Goal: Information Seeking & Learning: Understand process/instructions

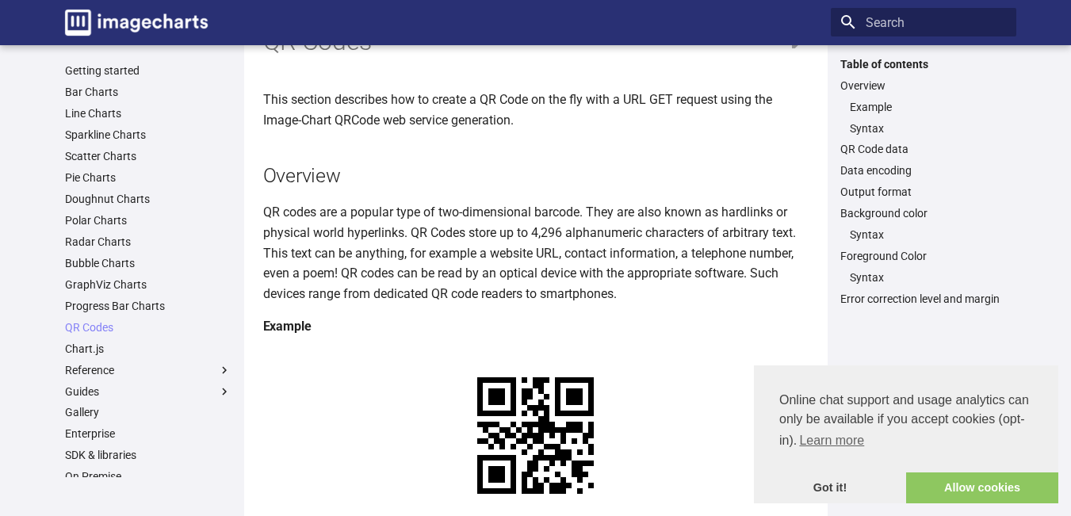
scroll to position [159, 0]
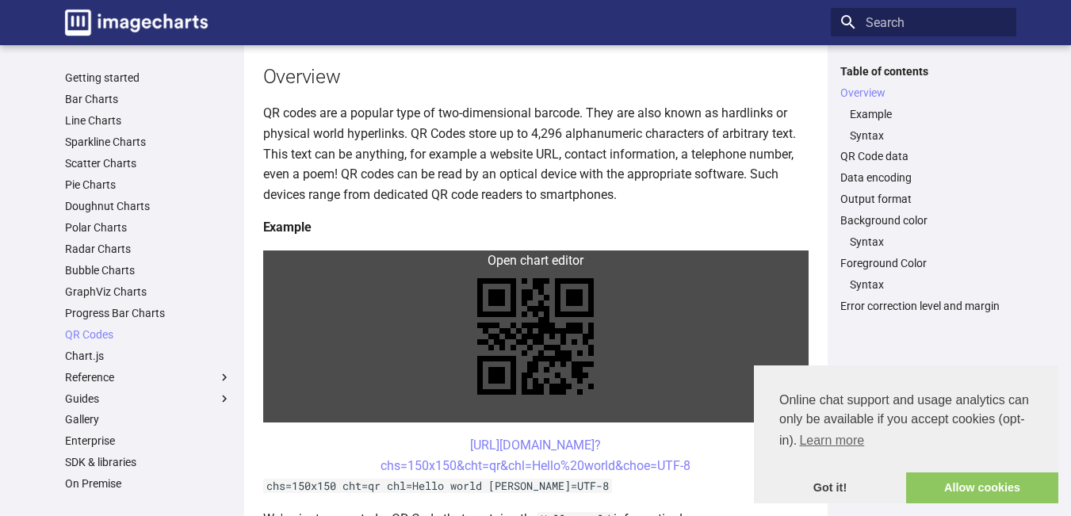
click at [481, 251] on link at bounding box center [535, 337] width 545 height 172
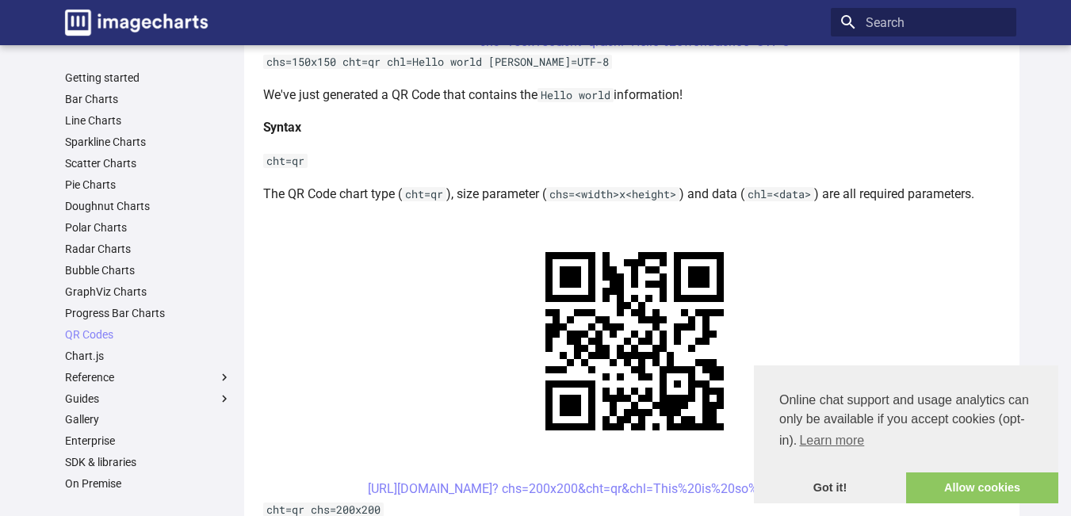
scroll to position [476, 0]
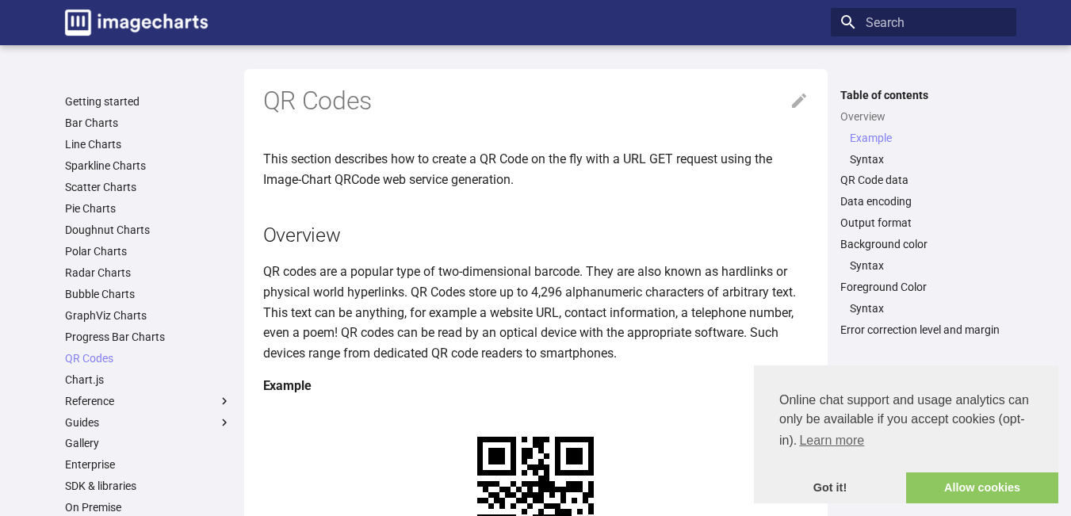
scroll to position [476, 0]
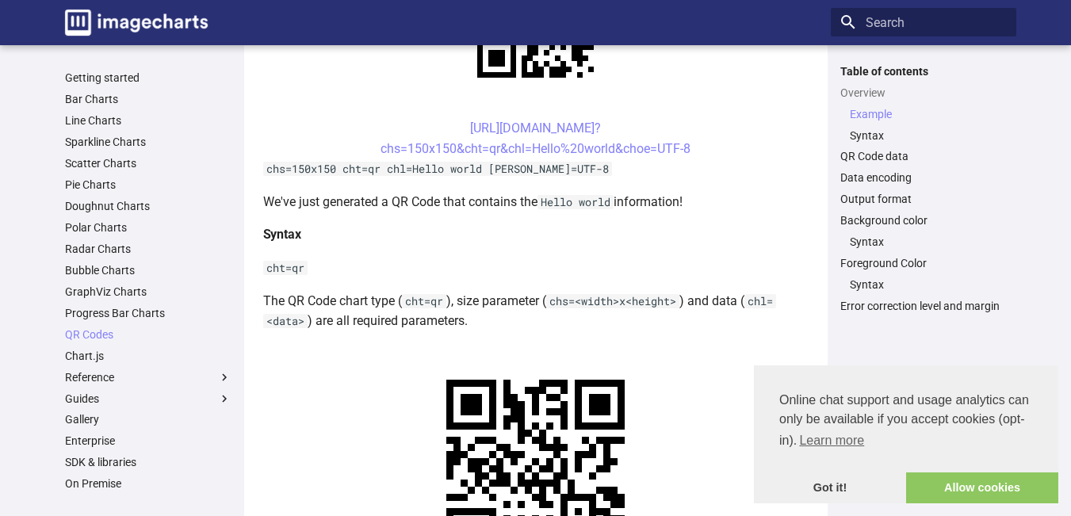
drag, startPoint x: 469, startPoint y: 235, endPoint x: 387, endPoint y: 320, distance: 117.7
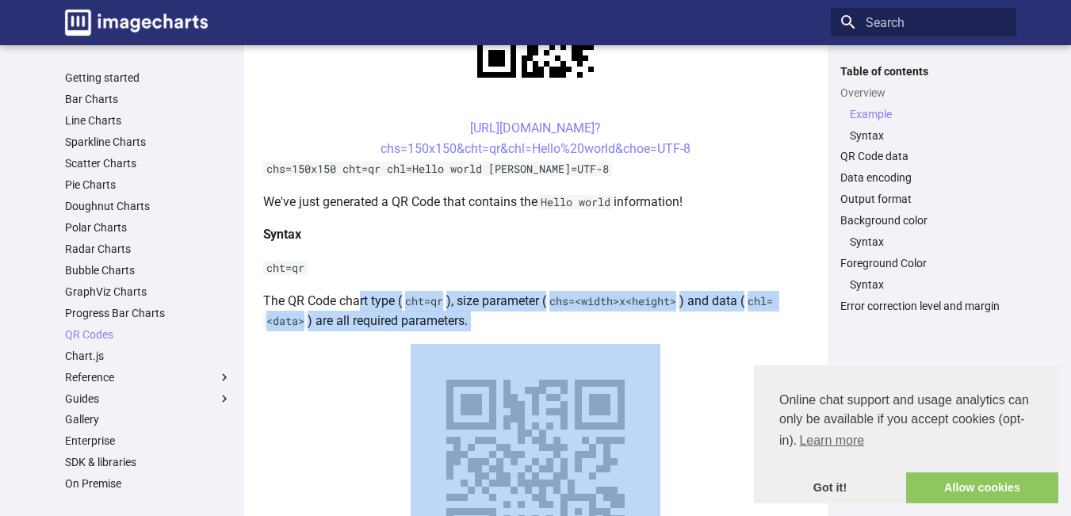
drag, startPoint x: 360, startPoint y: 142, endPoint x: 484, endPoint y: 251, distance: 165.7
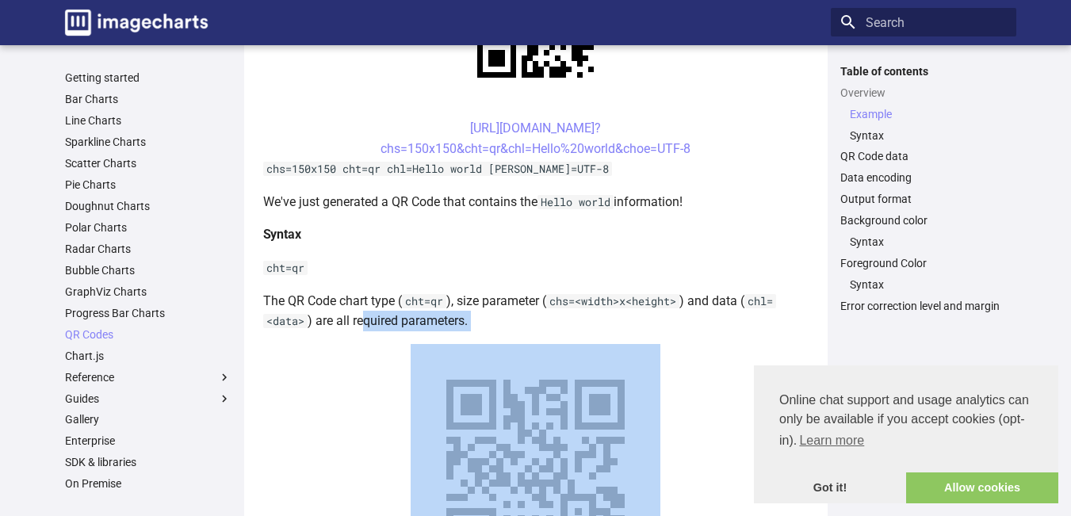
drag, startPoint x: 363, startPoint y: 170, endPoint x: 462, endPoint y: 254, distance: 130.4
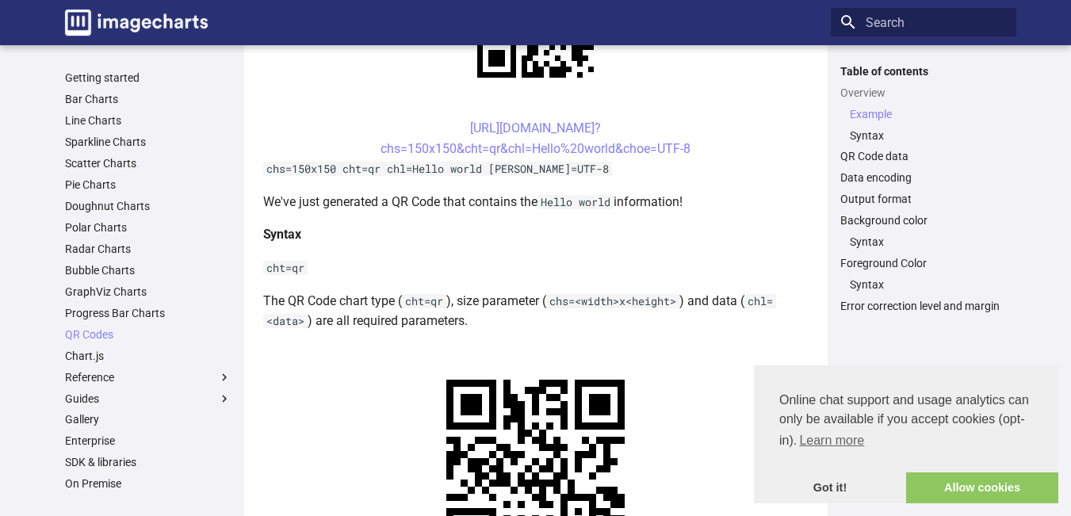
drag, startPoint x: 476, startPoint y: 312, endPoint x: 460, endPoint y: 298, distance: 20.8
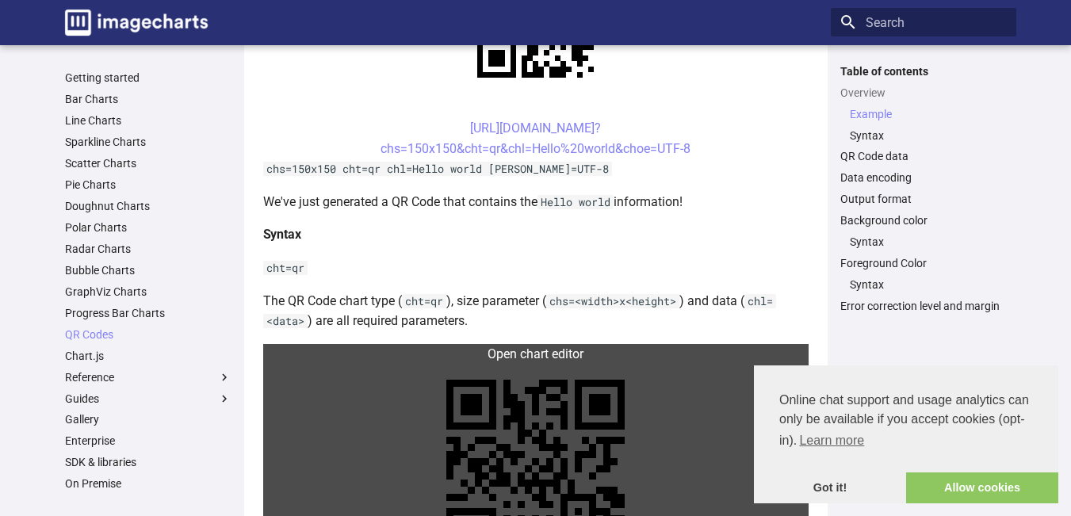
click at [293, 344] on link at bounding box center [535, 469] width 545 height 250
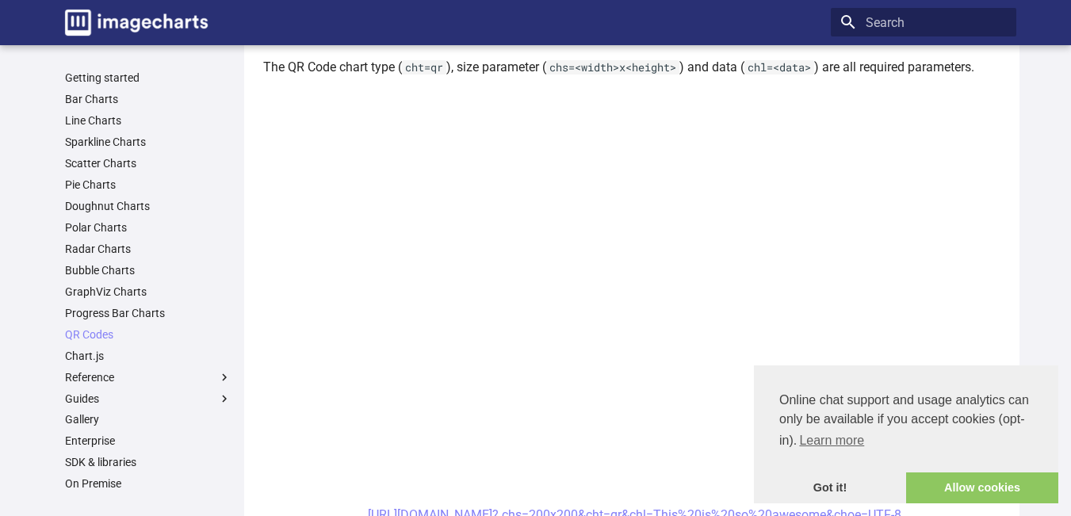
scroll to position [793, 0]
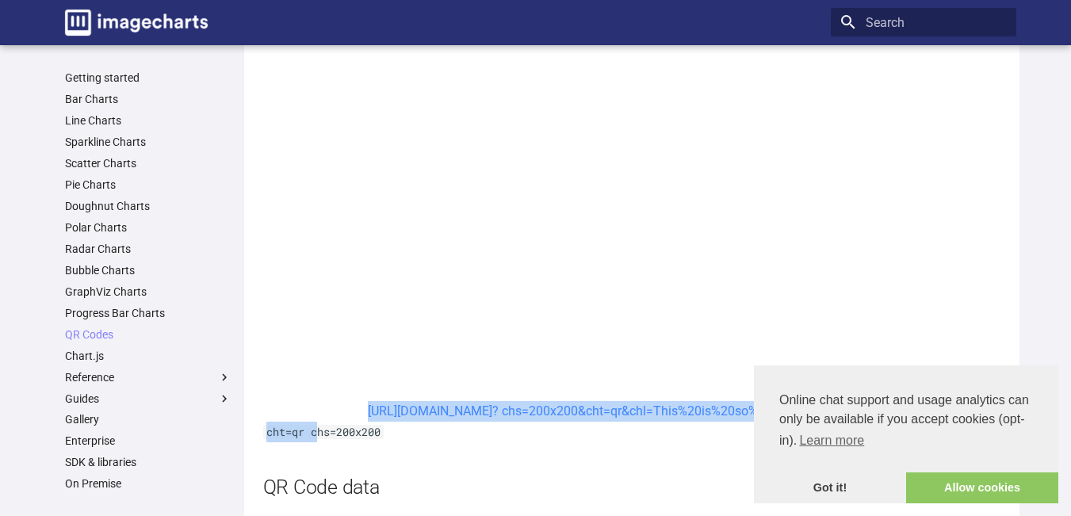
drag, startPoint x: 319, startPoint y: 279, endPoint x: 342, endPoint y: 261, distance: 30.0
copy article "https://image-charts.com/chart? chs=200x200&cht=qr&chl=This%20is%20so%20awesome…"
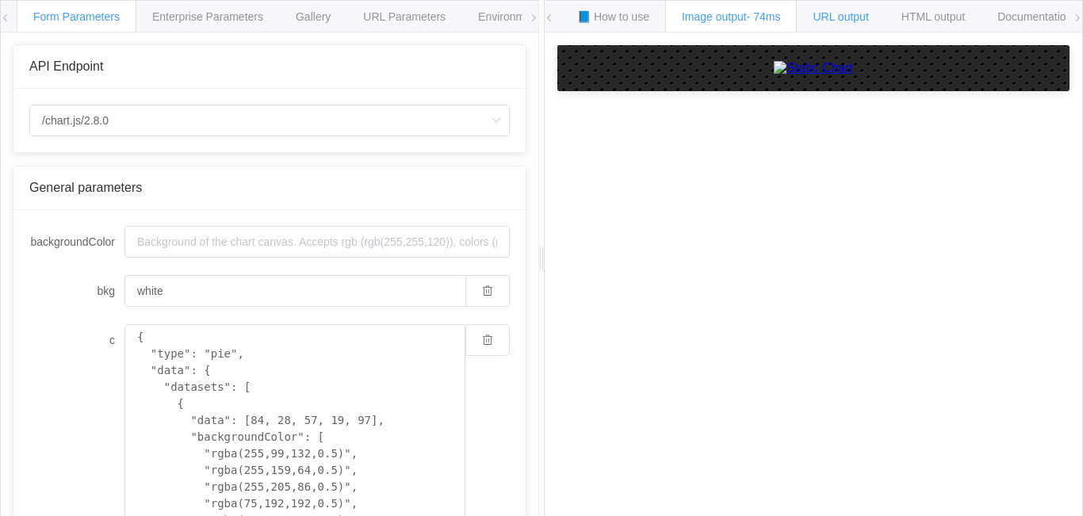
click at [850, 19] on span "URL output" at bounding box center [840, 16] width 55 height 13
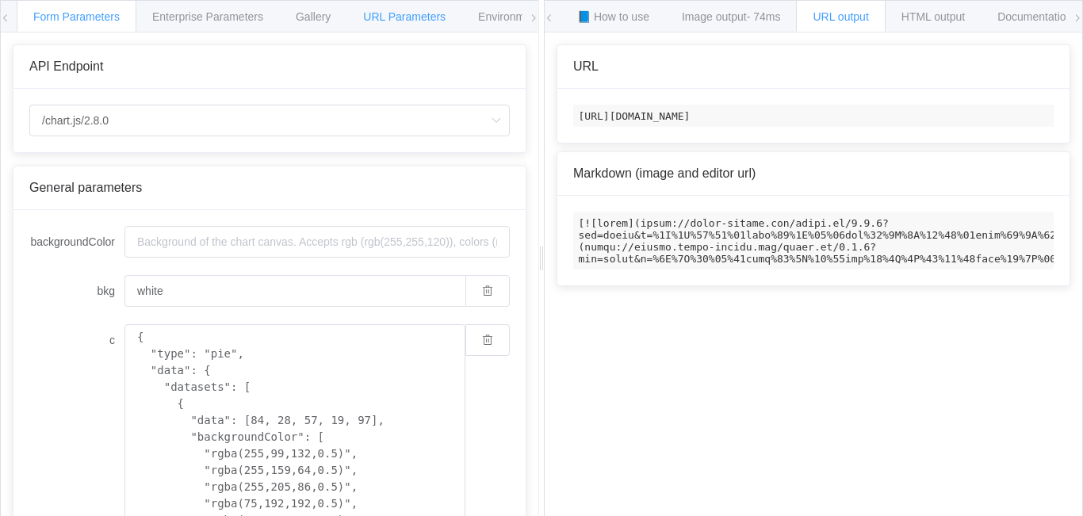
click at [410, 10] on span "URL Parameters" at bounding box center [404, 16] width 82 height 13
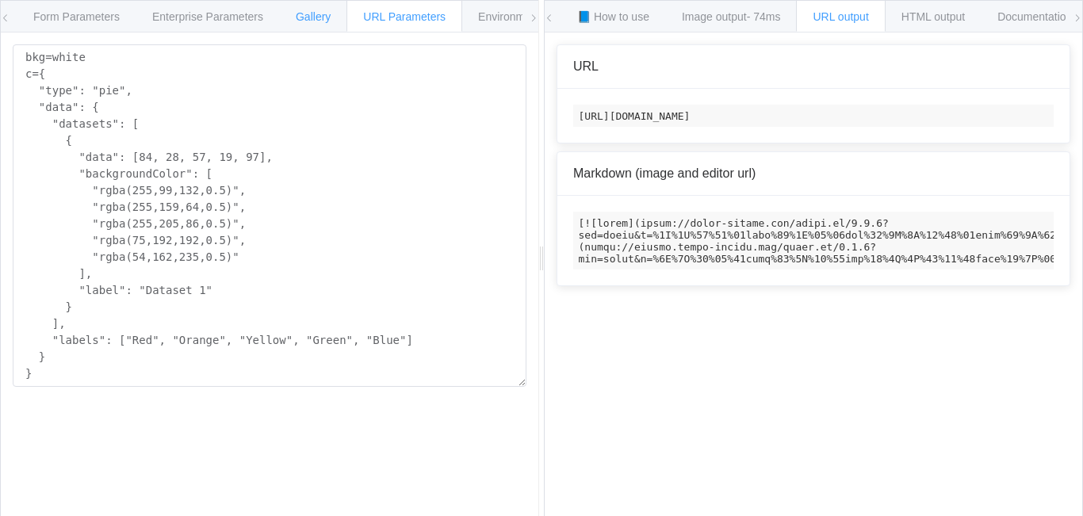
click at [289, 17] on div "Gallery" at bounding box center [313, 16] width 68 height 32
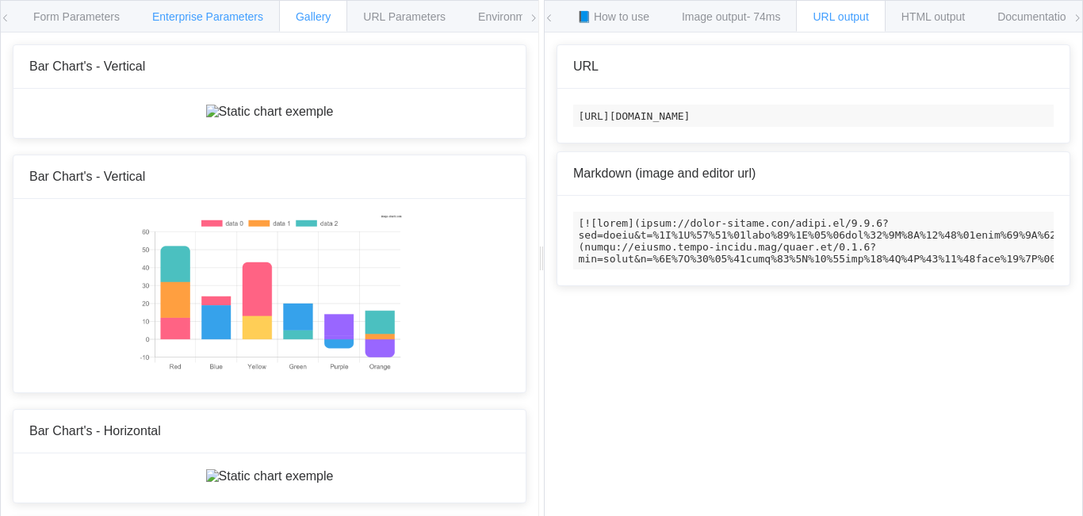
click at [205, 10] on div "Enterprise Parameters" at bounding box center [208, 16] width 144 height 32
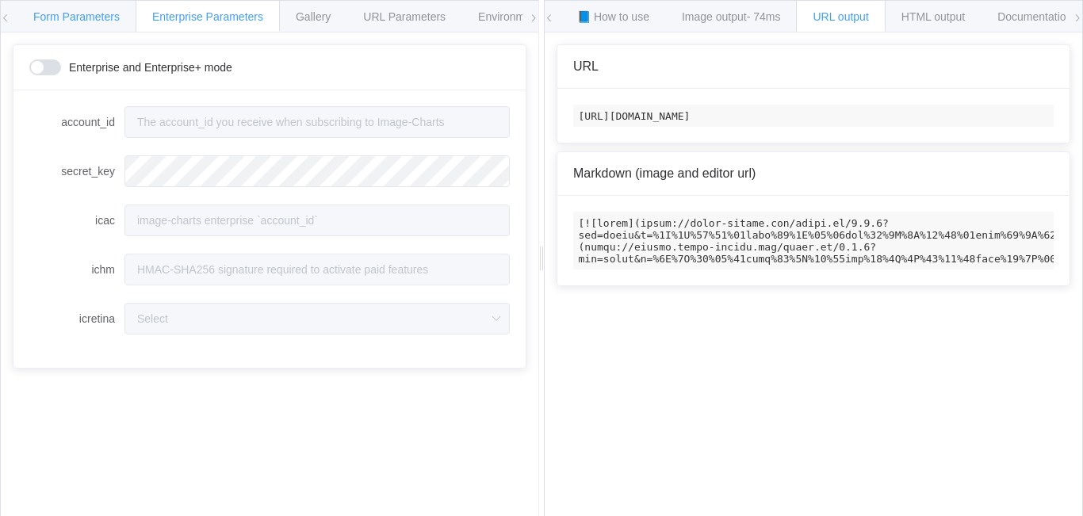
click at [95, 12] on span "Form Parameters" at bounding box center [76, 16] width 86 height 13
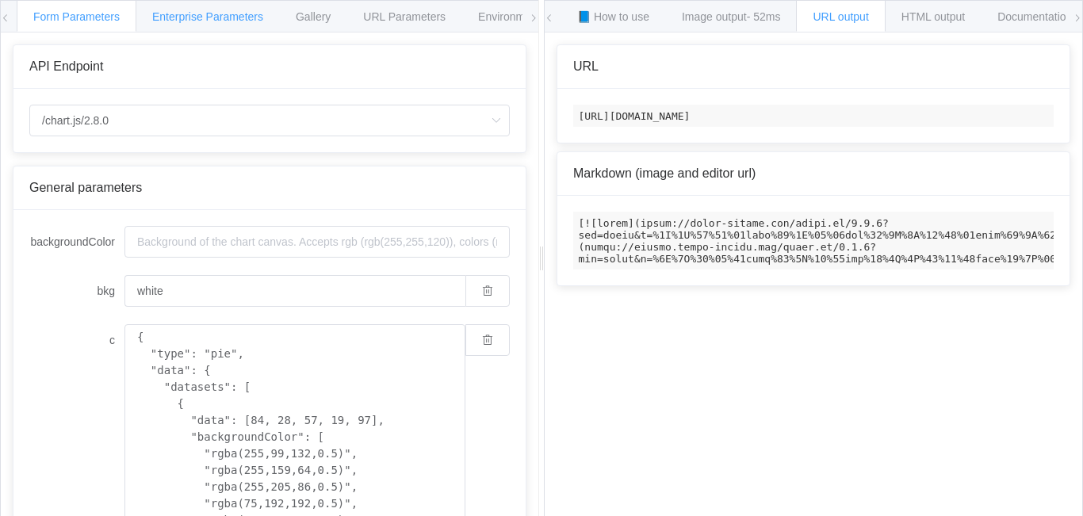
click at [159, 21] on span "Enterprise Parameters" at bounding box center [207, 16] width 111 height 13
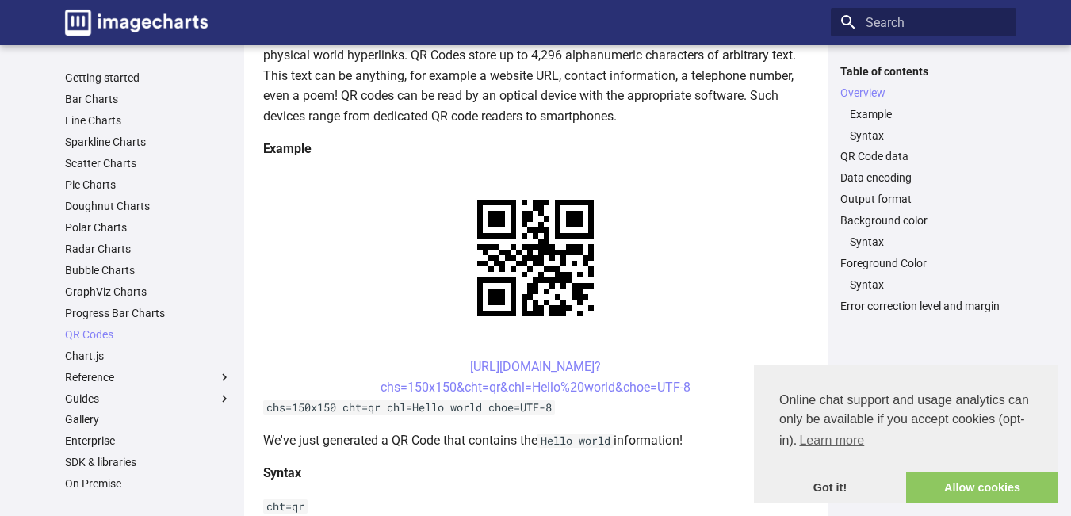
scroll to position [238, 0]
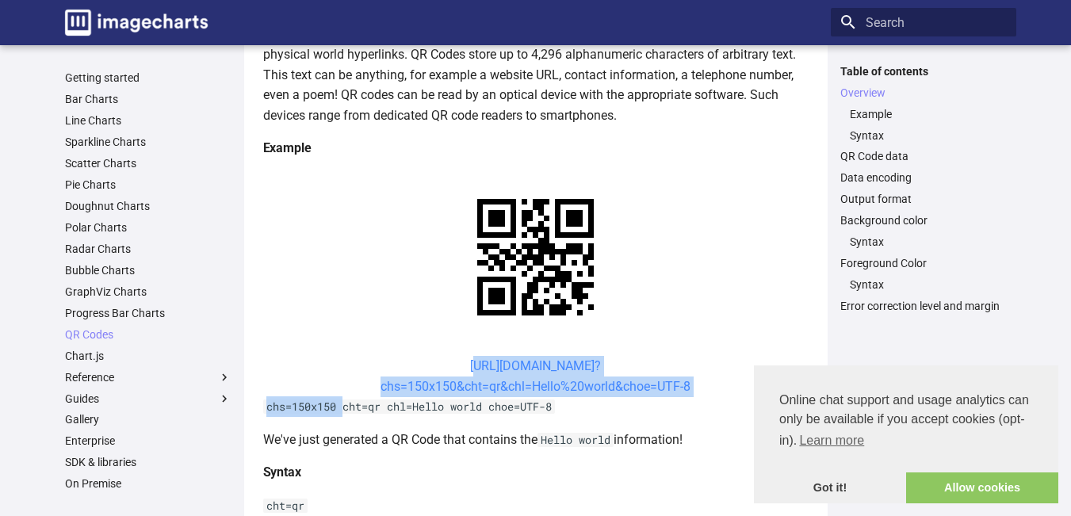
drag, startPoint x: 342, startPoint y: 402, endPoint x: 450, endPoint y: 362, distance: 115.9
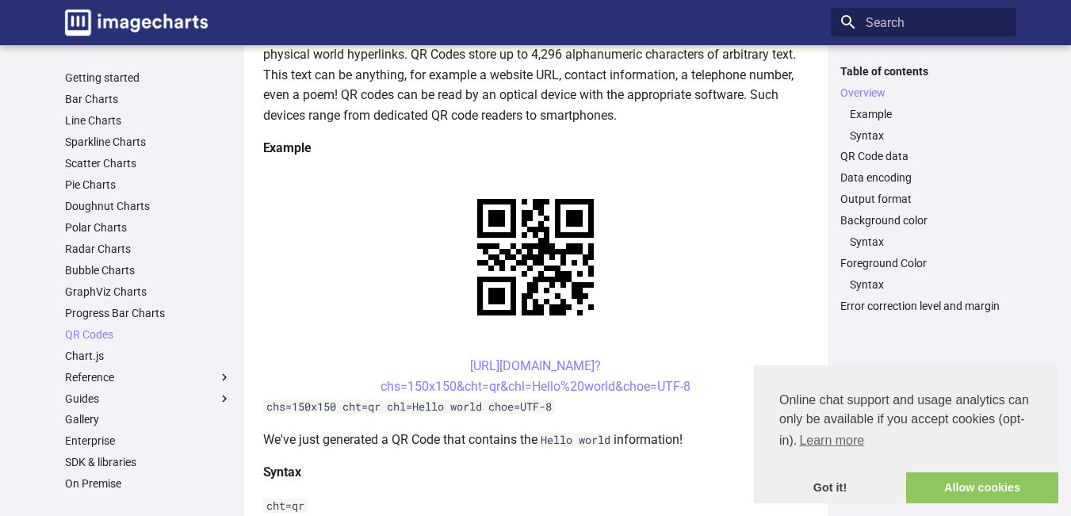
click at [359, 357] on center "https://image-charts.com/chart? chs=150x150&cht=qr&chl=Hello%20world&choe=UTF-8" at bounding box center [535, 376] width 545 height 40
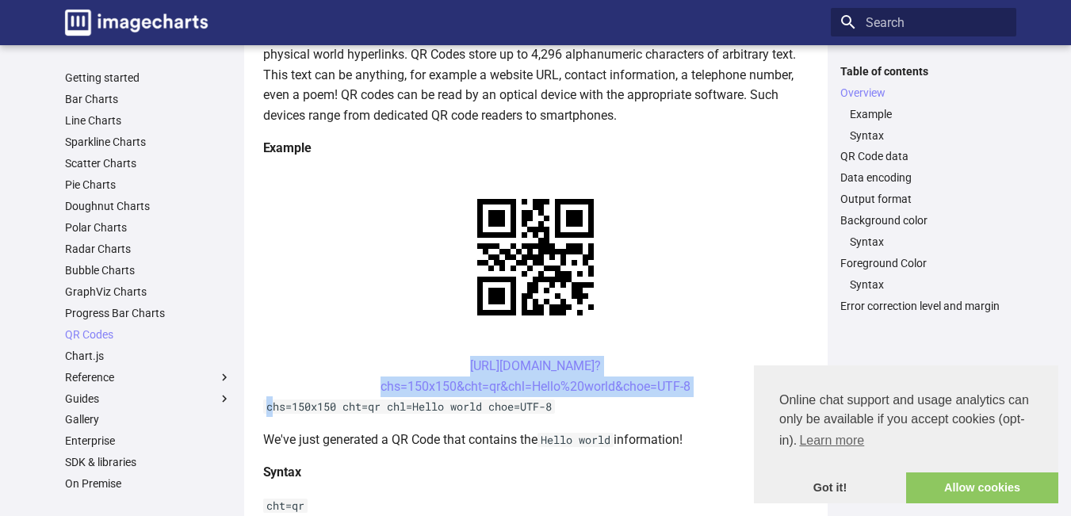
drag, startPoint x: 274, startPoint y: 404, endPoint x: 368, endPoint y: 362, distance: 102.2
copy article "https://image-charts.com/chart? chs=150x150&cht=qr&chl=Hello%20world&choe=UTF-8…"
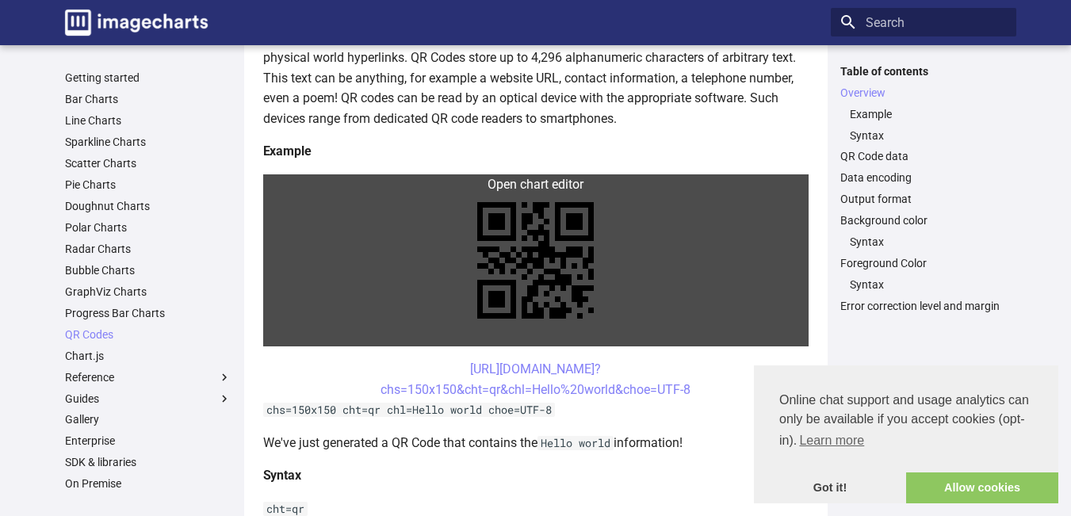
scroll to position [238, 0]
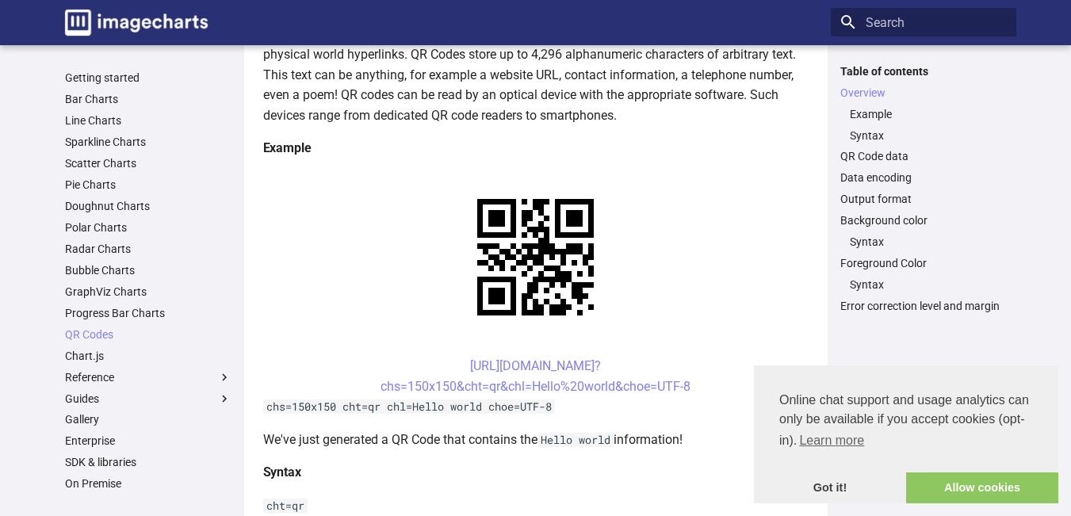
drag, startPoint x: 417, startPoint y: 357, endPoint x: 417, endPoint y: 368, distance: 11.1
click at [417, 368] on center "[URL][DOMAIN_NAME]? chs=150x150&cht=qr&chl=Hello%20world&choe=UTF-8" at bounding box center [535, 376] width 545 height 40
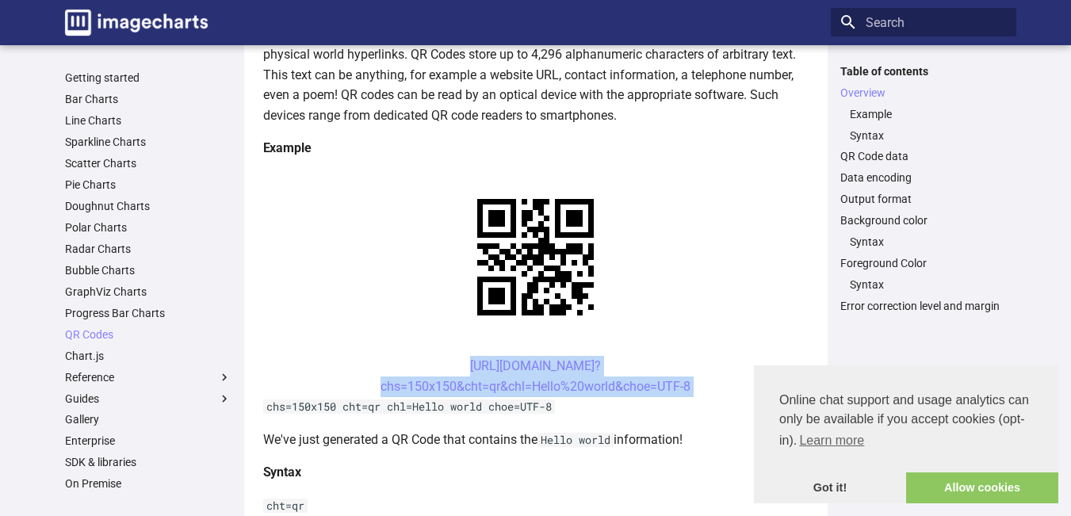
drag, startPoint x: 269, startPoint y: 407, endPoint x: 335, endPoint y: 365, distance: 77.6
copy article "[URL][DOMAIN_NAME]? chs=150x150&cht=qr&chl=Hello%20world&choe=UTF-8"
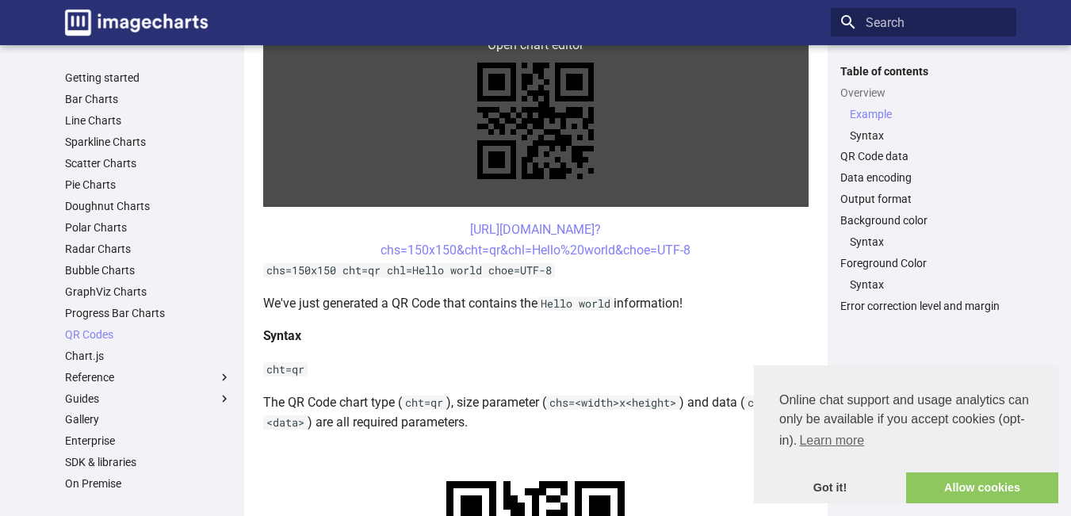
scroll to position [396, 0]
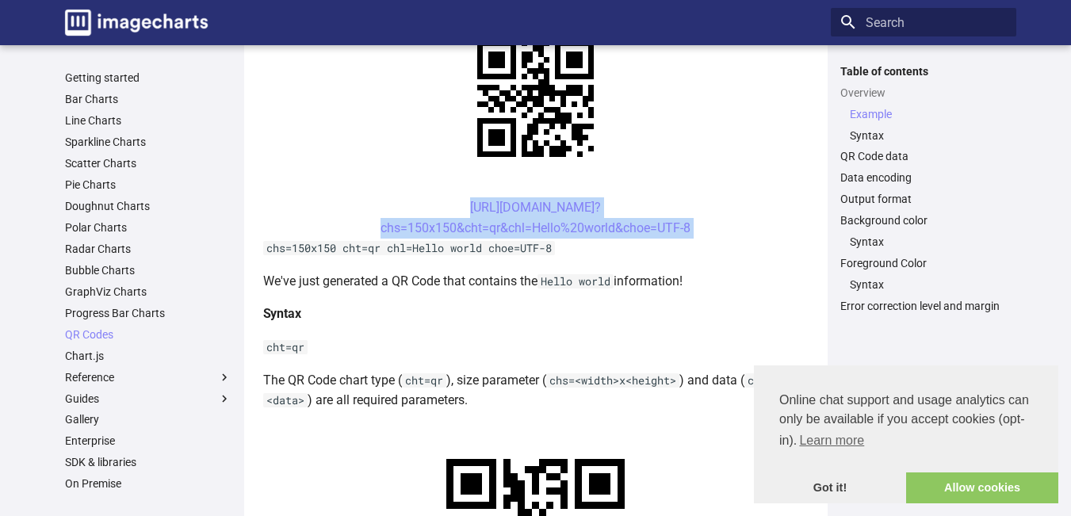
drag, startPoint x: 269, startPoint y: 251, endPoint x: 329, endPoint y: 208, distance: 73.9
copy article "[URL][DOMAIN_NAME]? chs=150x150&cht=qr&chl=Hello%20world&choe=UTF-8"
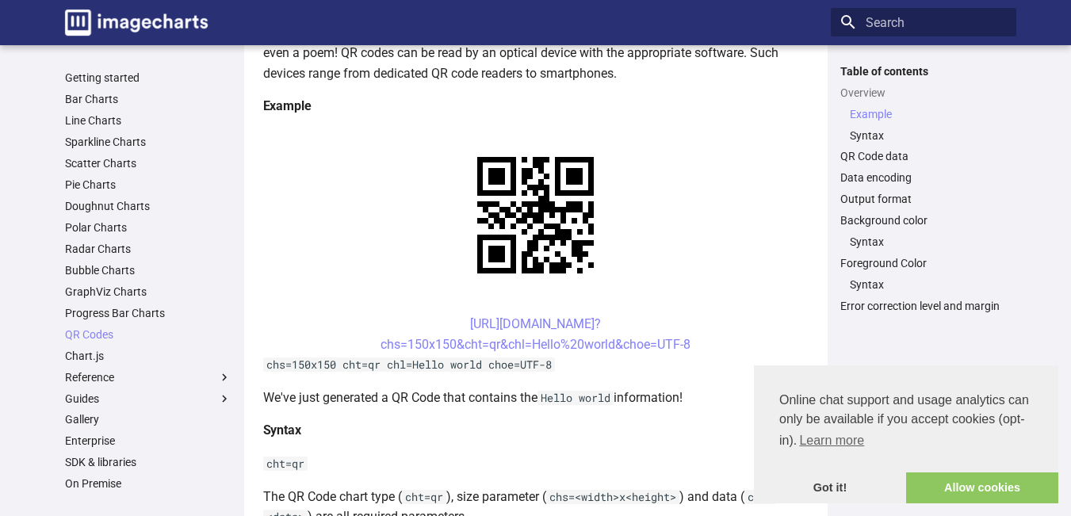
scroll to position [396, 0]
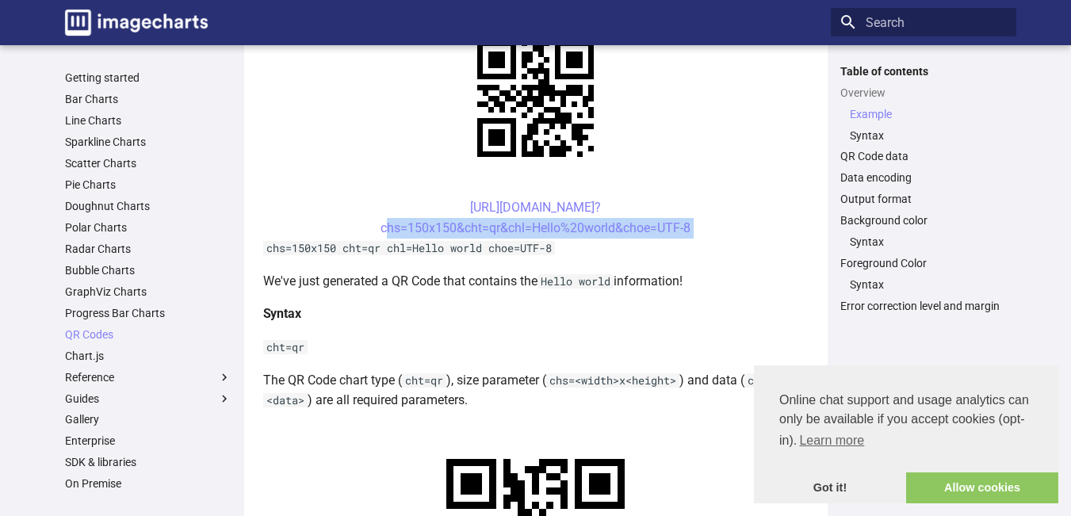
drag, startPoint x: 268, startPoint y: 242, endPoint x: 303, endPoint y: 233, distance: 36.0
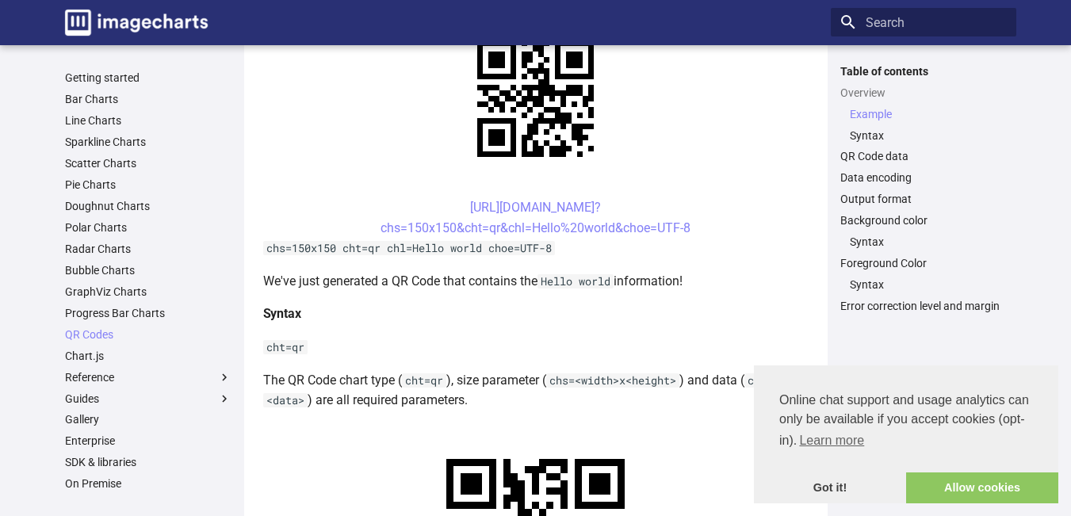
click at [358, 253] on code "chs=150x150 cht=qr chl=Hello world choe=UTF-8" at bounding box center [409, 248] width 292 height 14
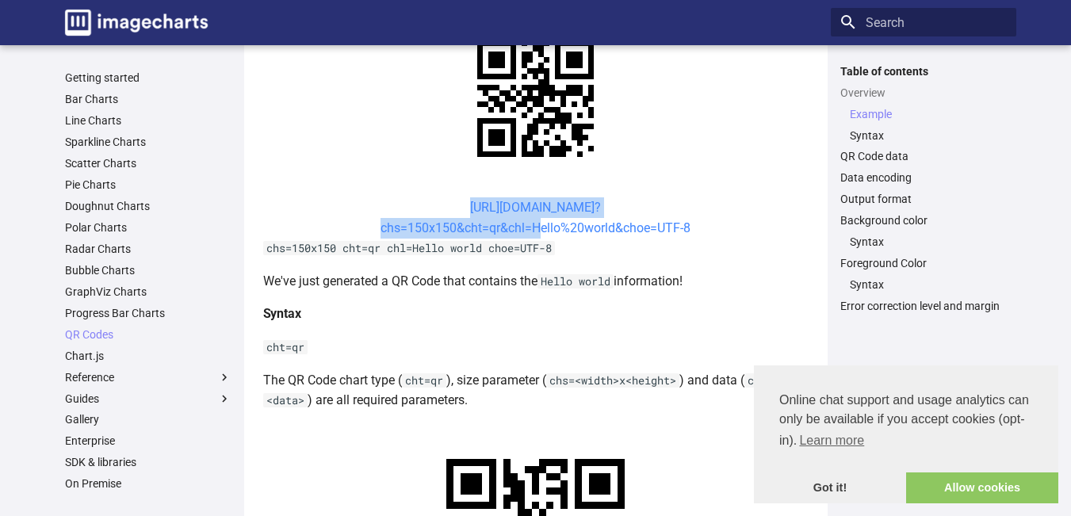
drag, startPoint x: 341, startPoint y: 208, endPoint x: 530, endPoint y: 229, distance: 190.7
click at [530, 229] on center "[URL][DOMAIN_NAME]? chs=150x150&cht=qr&chl=Hello%20world&choe=UTF-8" at bounding box center [535, 217] width 545 height 40
copy link "[URL][DOMAIN_NAME]? chs=150x150&cht=qr&chl="
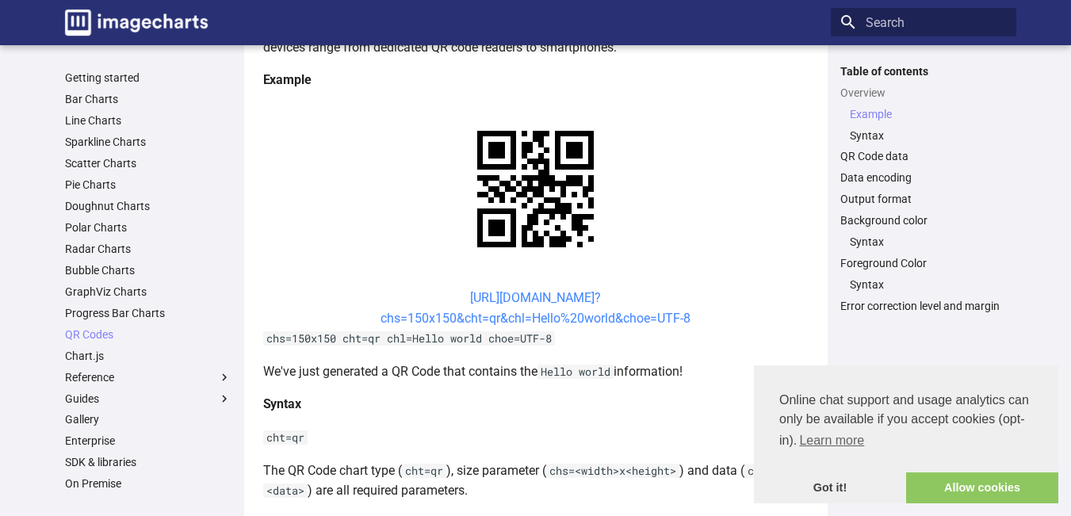
scroll to position [317, 0]
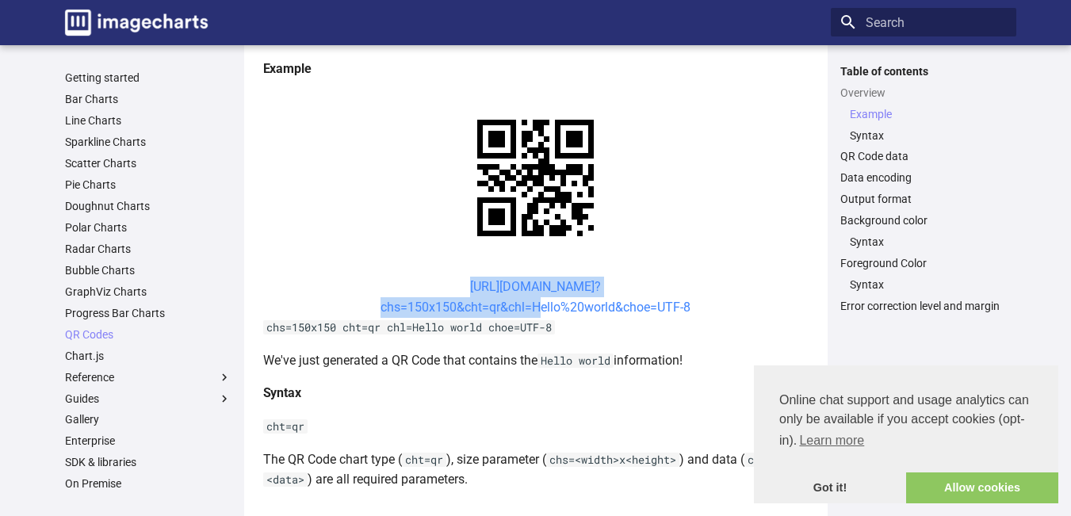
drag, startPoint x: 394, startPoint y: 278, endPoint x: 531, endPoint y: 306, distance: 139.9
click at [531, 306] on center "[URL][DOMAIN_NAME]? chs=150x150&cht=qr&chl=Hello%20world&choe=UTF-8" at bounding box center [535, 297] width 545 height 40
copy link "[URL][DOMAIN_NAME]? chs=150x150&cht=qr&chl="
